Goal: Information Seeking & Learning: Learn about a topic

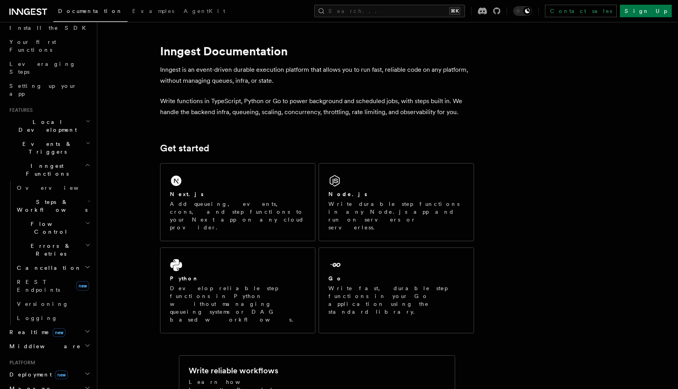
scroll to position [91, 0]
click at [397, 9] on button "Search... ⌘K" at bounding box center [389, 11] width 151 height 13
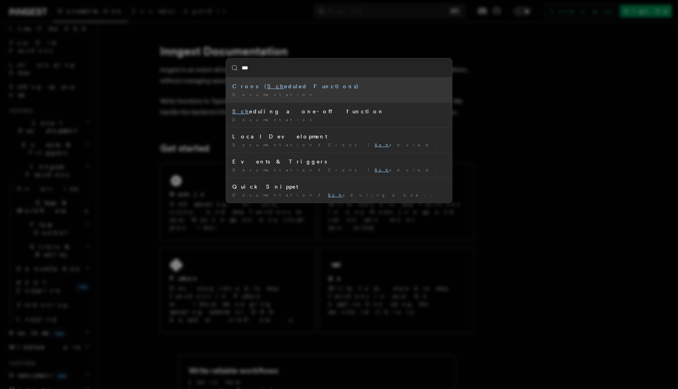
type input "****"
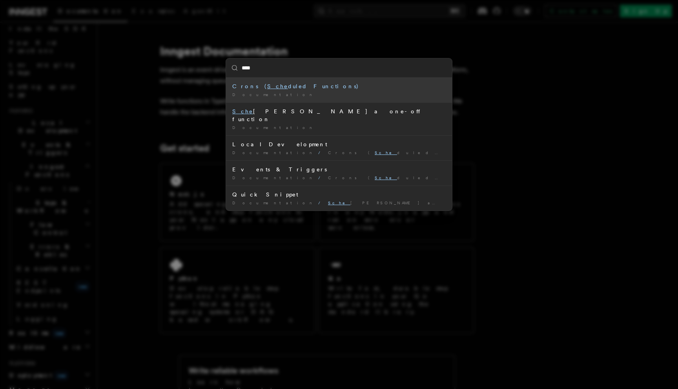
click at [334, 91] on li "Crons ( Sche duled Functions) Documentation /" at bounding box center [339, 90] width 226 height 25
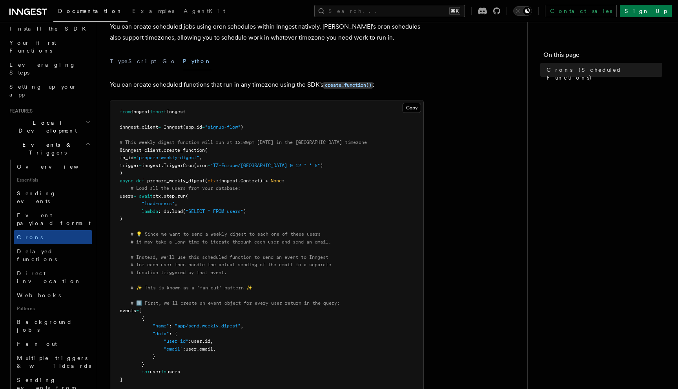
scroll to position [53, 0]
click at [406, 106] on button "Copy Copied" at bounding box center [412, 106] width 18 height 10
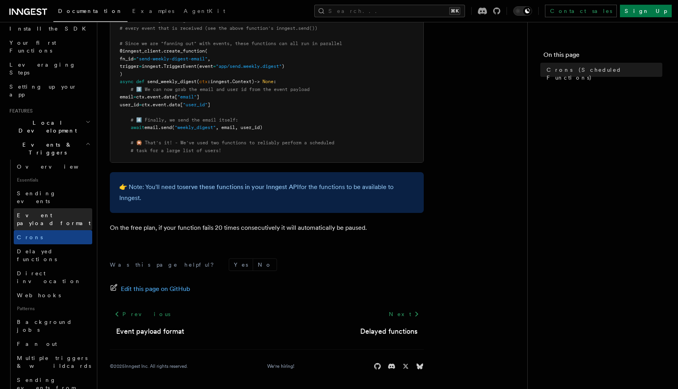
click at [66, 212] on span "Event payload format" at bounding box center [54, 219] width 74 height 14
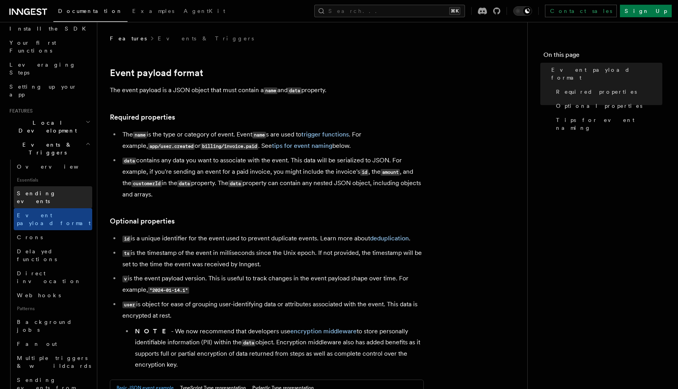
click at [59, 186] on link "Sending events" at bounding box center [53, 197] width 78 height 22
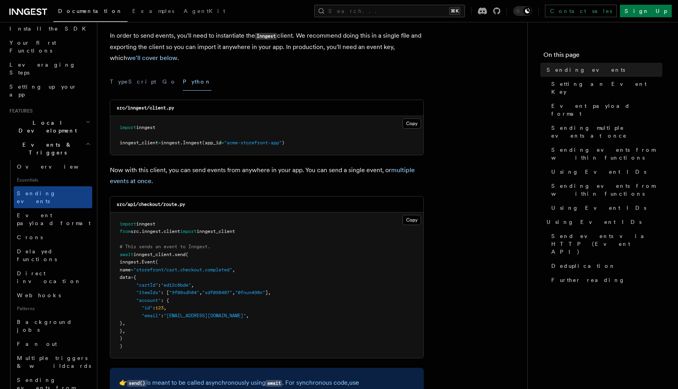
scroll to position [91, 0]
click at [74, 116] on h2 "Local Development" at bounding box center [49, 127] width 86 height 22
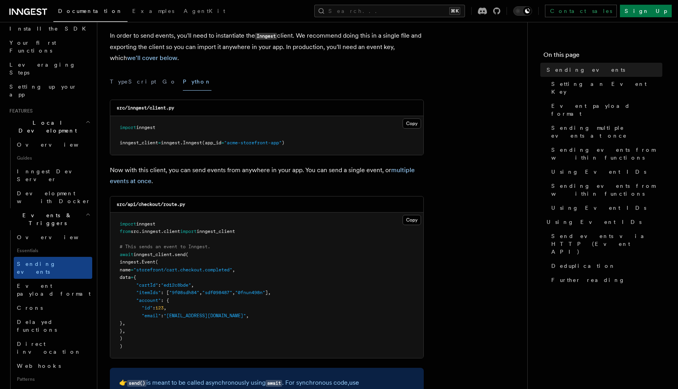
click at [74, 116] on h2 "Local Development" at bounding box center [49, 127] width 86 height 22
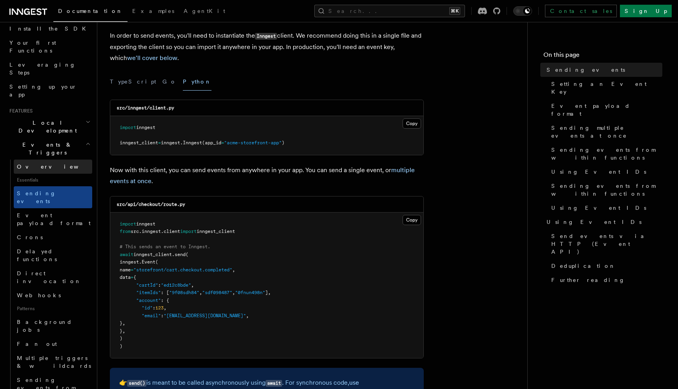
click at [50, 160] on link "Overview" at bounding box center [53, 167] width 78 height 14
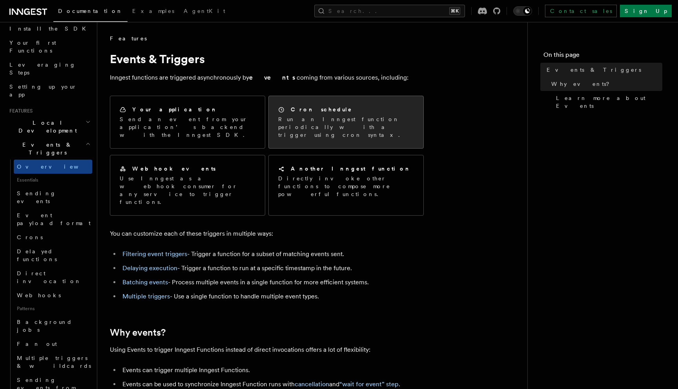
click at [299, 118] on p "Run an Inngest function periodically with a trigger using cron syntax." at bounding box center [346, 127] width 136 height 24
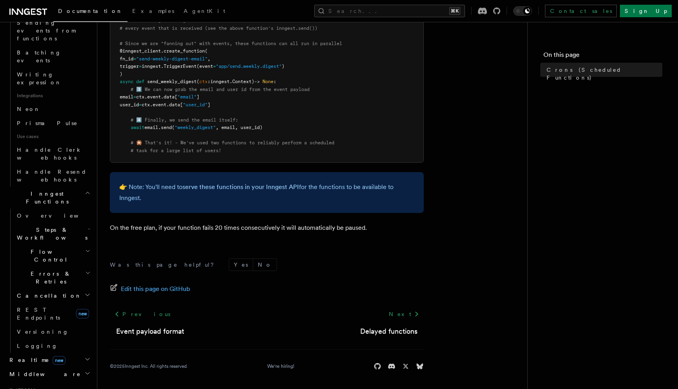
scroll to position [454, 0]
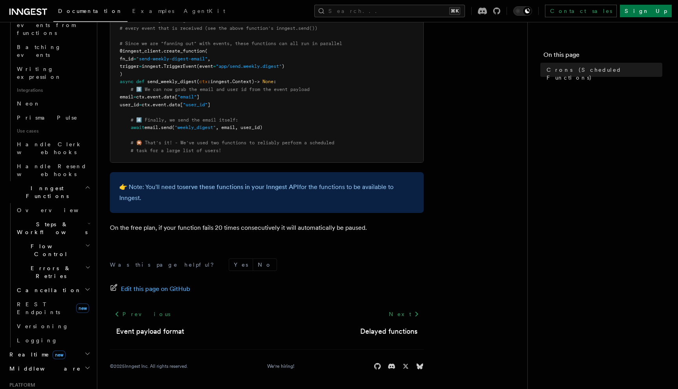
click at [63, 348] on h2 "Realtime new" at bounding box center [49, 355] width 86 height 14
click at [56, 362] on link "Overview" at bounding box center [53, 369] width 78 height 14
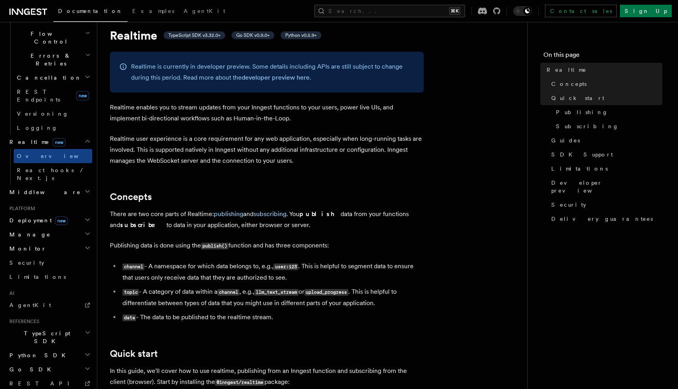
scroll to position [23, 0]
click at [70, 213] on h2 "Deployment new" at bounding box center [49, 220] width 86 height 14
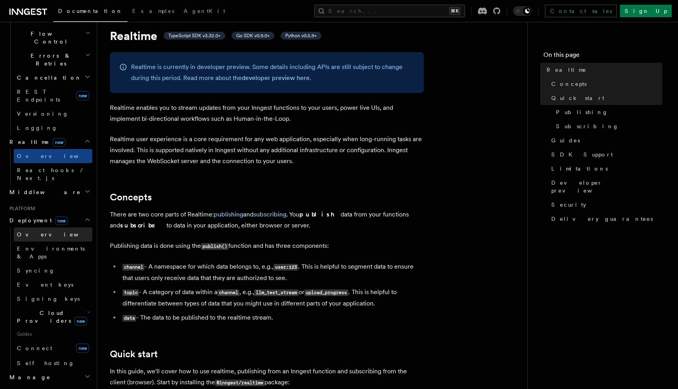
click at [55, 228] on link "Overview" at bounding box center [53, 235] width 78 height 14
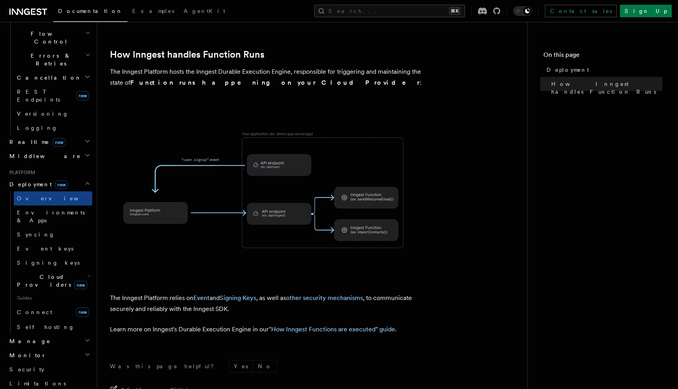
scroll to position [273, 0]
click at [48, 209] on span "Environments & Apps" at bounding box center [54, 217] width 75 height 16
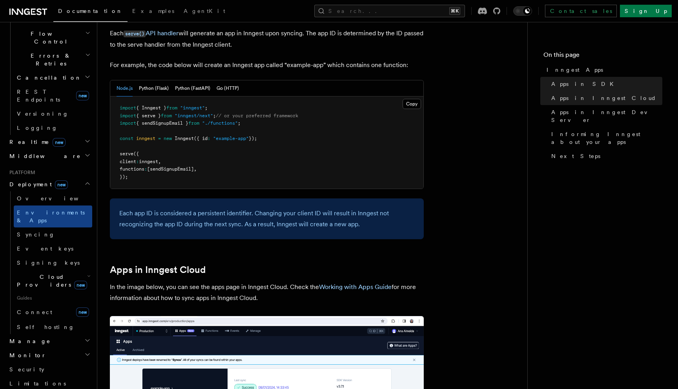
scroll to position [415, 0]
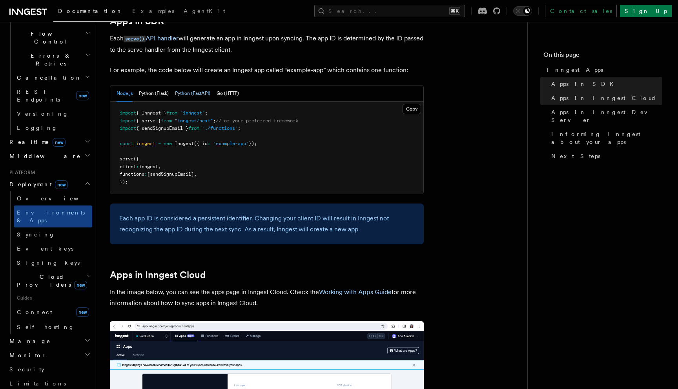
click at [191, 93] on button "Python (FastAPI)" at bounding box center [192, 94] width 35 height 16
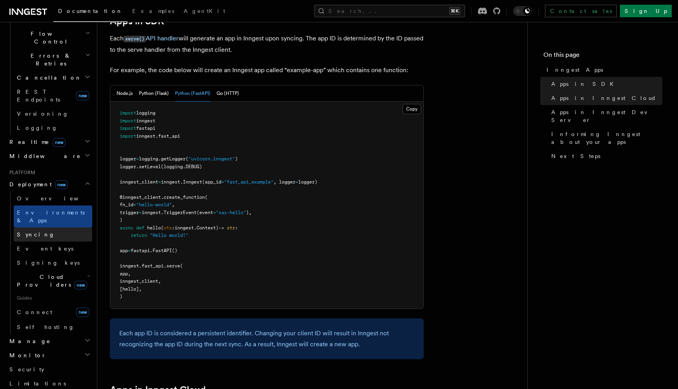
click at [65, 228] on link "Syncing" at bounding box center [53, 235] width 78 height 14
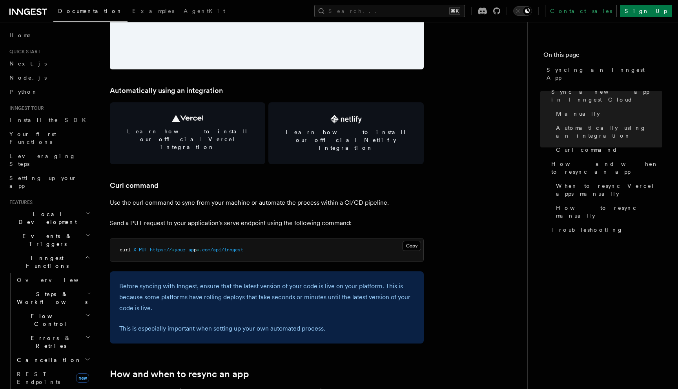
click at [233, 218] on p "Send a PUT request to your application's serve endpoint using the following com…" at bounding box center [267, 223] width 314 height 11
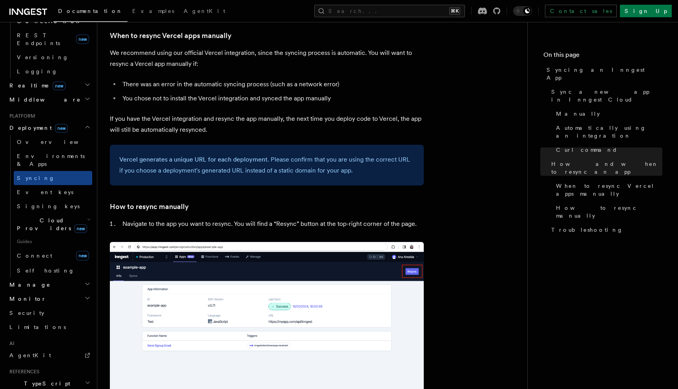
scroll to position [321, 0]
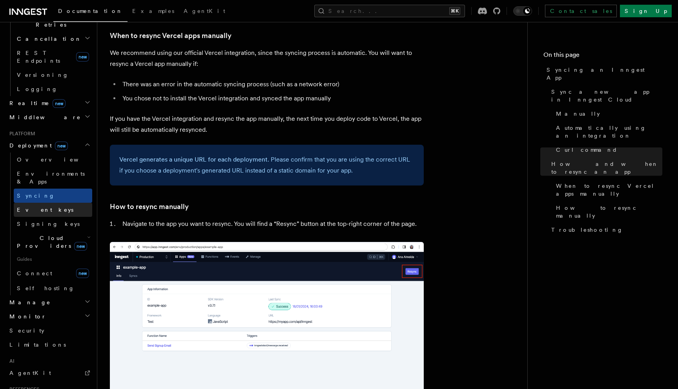
click at [51, 203] on link "Event keys" at bounding box center [53, 210] width 78 height 14
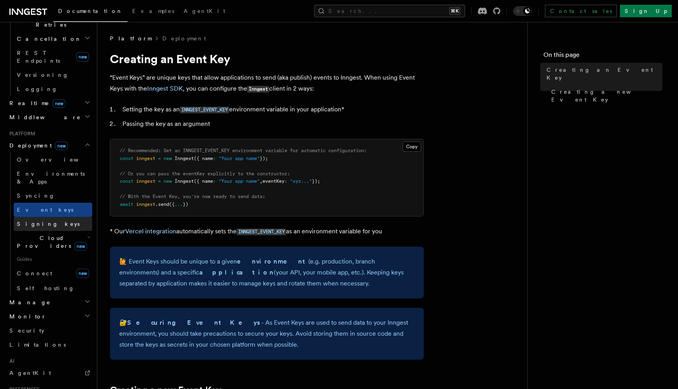
click at [46, 217] on link "Signing keys" at bounding box center [53, 224] width 78 height 14
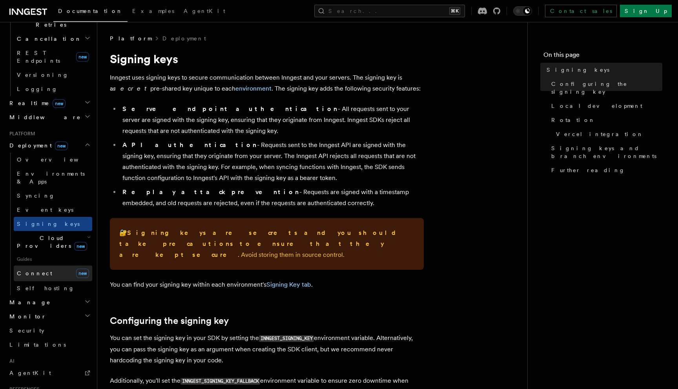
click at [41, 266] on link "Connect new" at bounding box center [53, 274] width 78 height 16
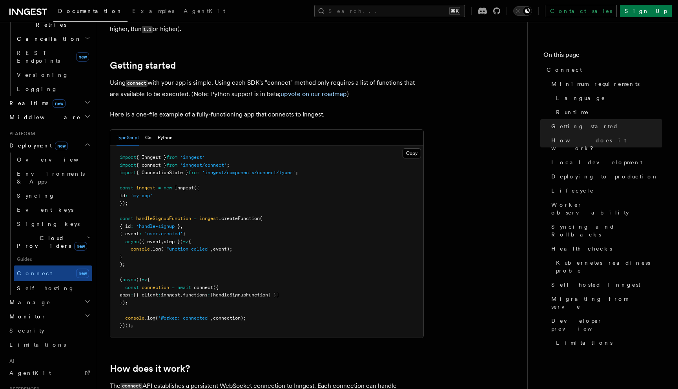
scroll to position [486, 0]
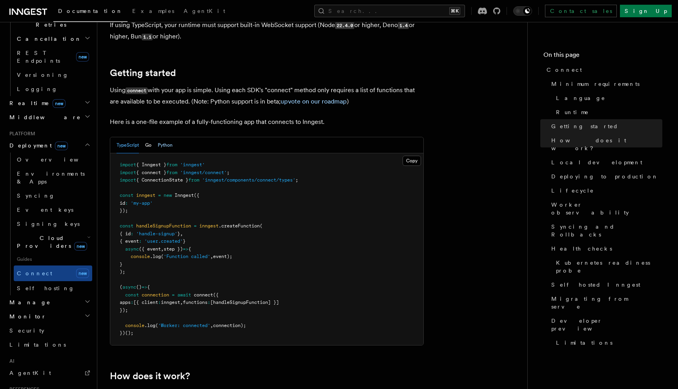
click at [169, 137] on button "Python" at bounding box center [165, 145] width 15 height 16
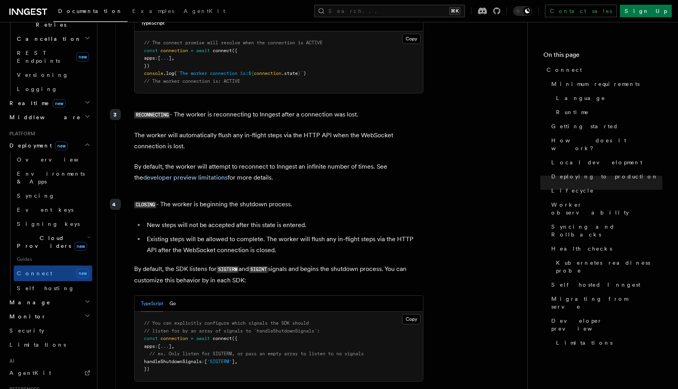
scroll to position [0, 0]
